Goal: Browse casually

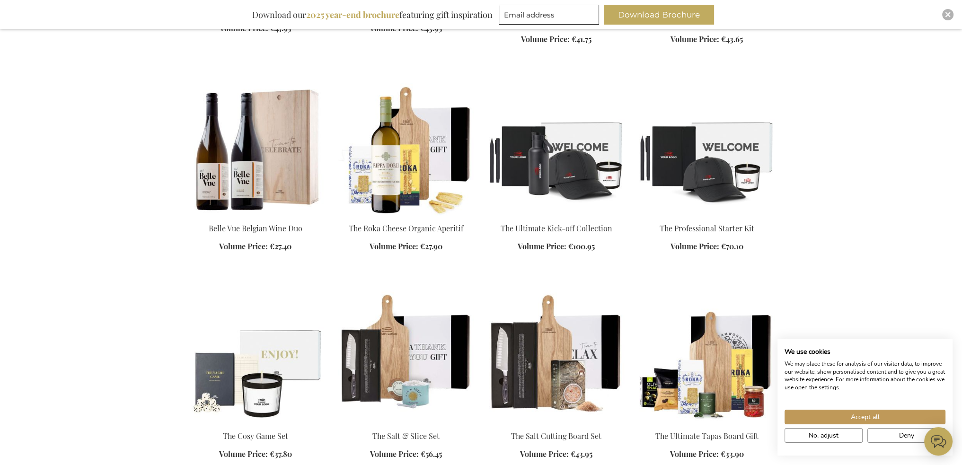
scroll to position [1136, 0]
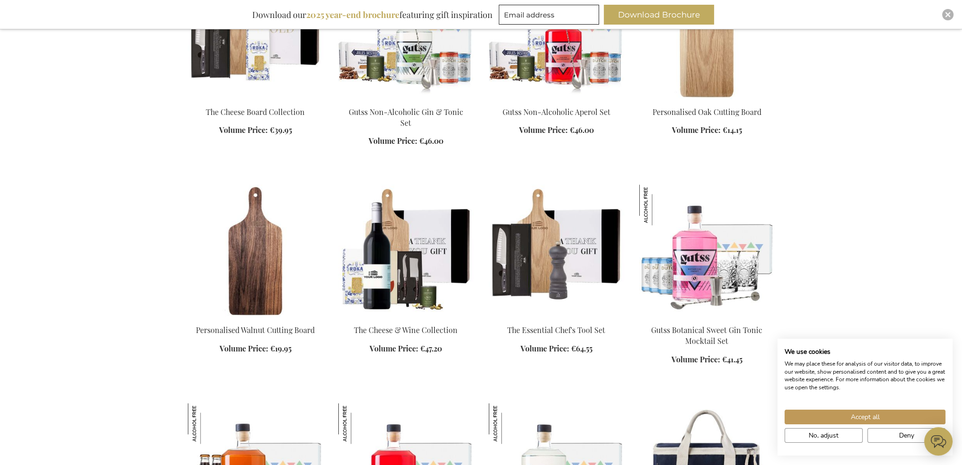
scroll to position [1609, 0]
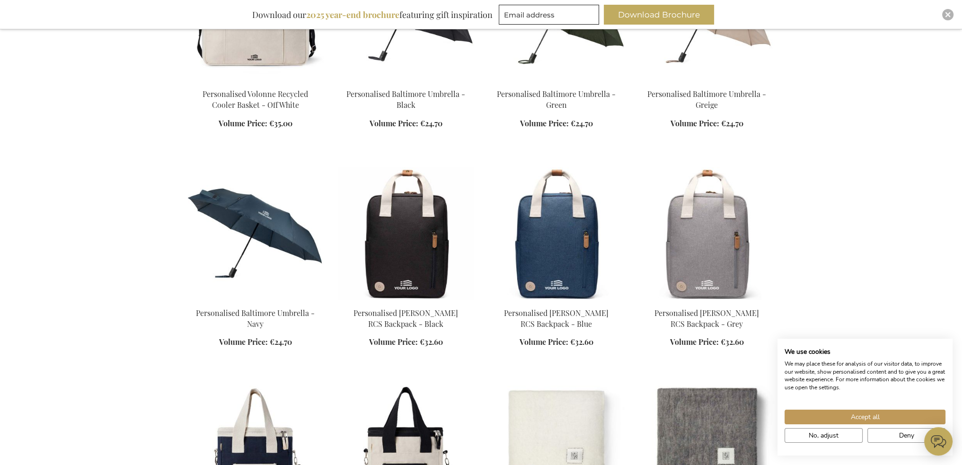
scroll to position [2272, 0]
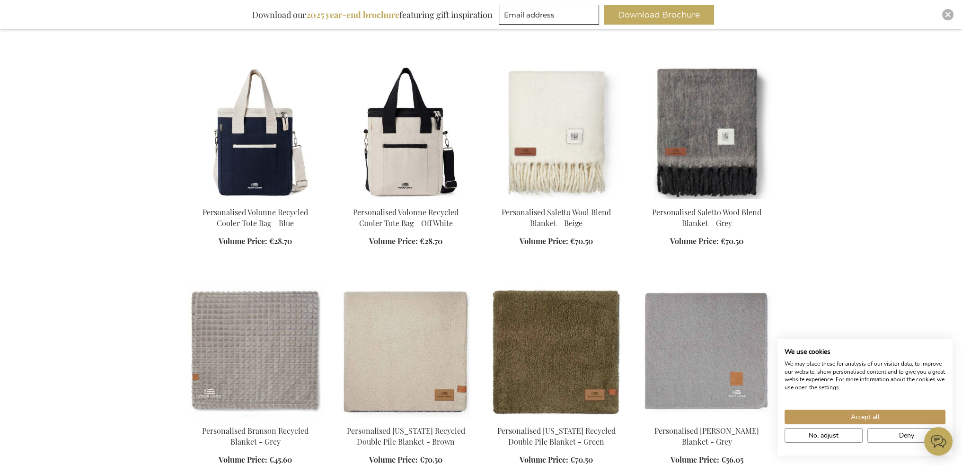
scroll to position [2746, 0]
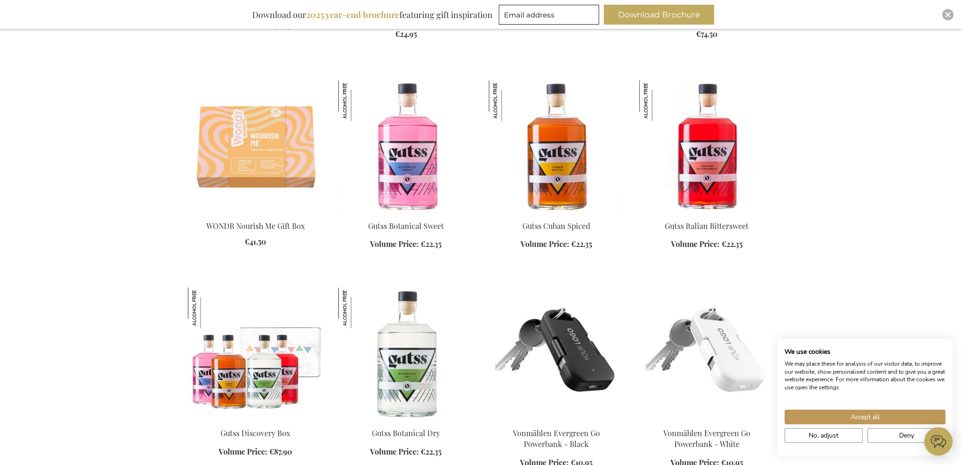
scroll to position [4118, 0]
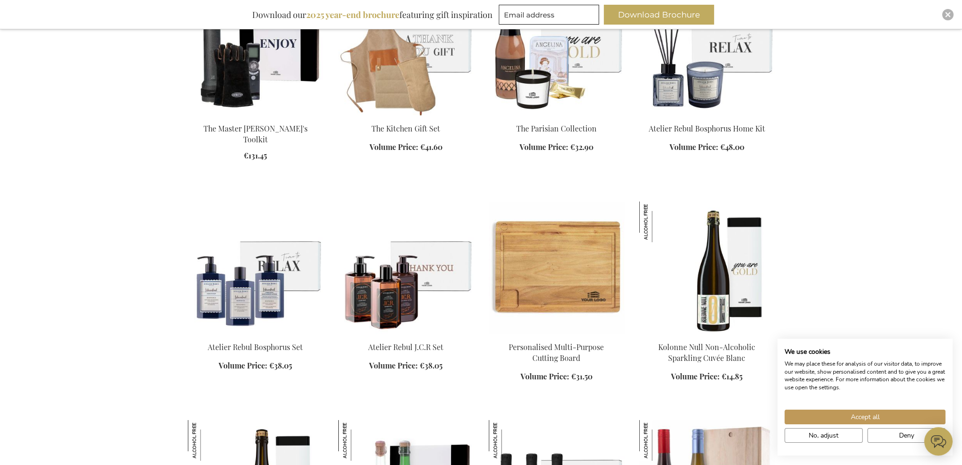
scroll to position [4876, 0]
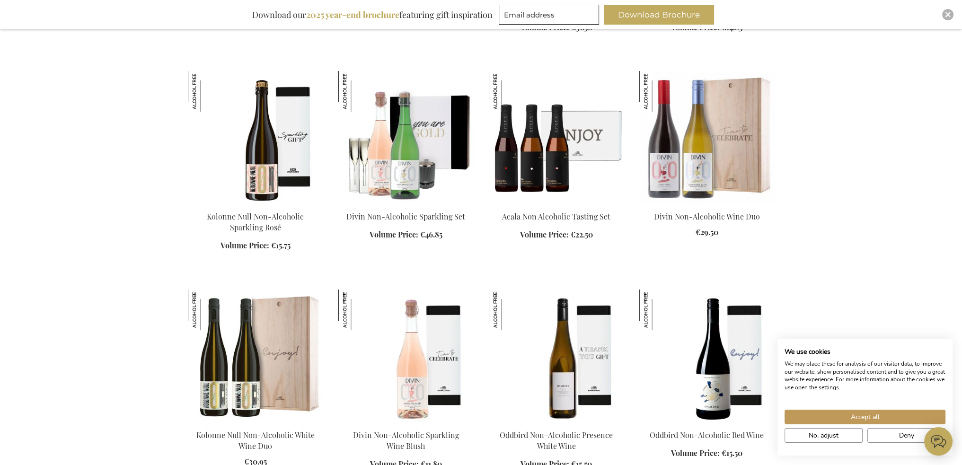
scroll to position [4923, 0]
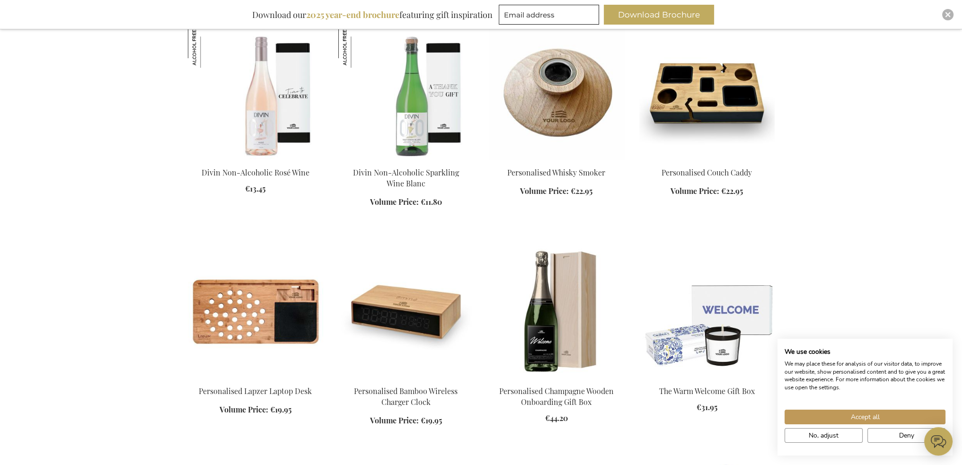
scroll to position [5917, 0]
